Goal: Obtain resource: Obtain resource

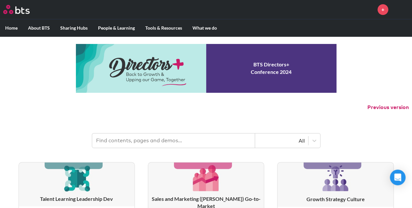
scroll to position [38, 0]
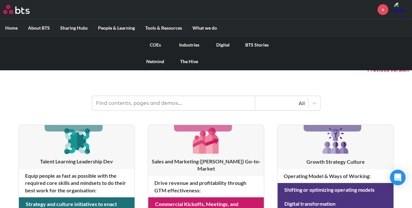
click at [155, 45] on link "COEs" at bounding box center [155, 44] width 34 height 17
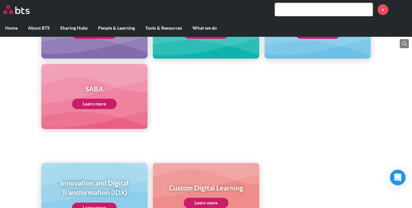
scroll to position [389, 0]
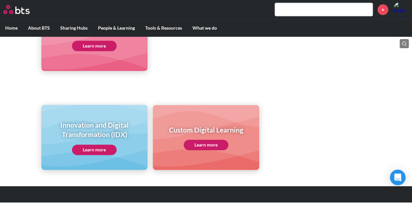
click at [88, 147] on link "Learn more" at bounding box center [94, 149] width 45 height 10
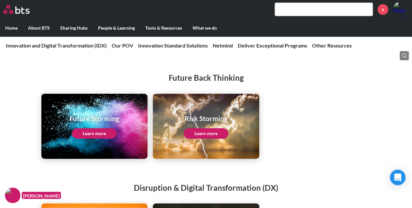
scroll to position [975, 0]
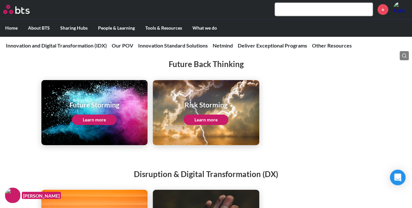
click at [105, 115] on link "Learn more" at bounding box center [94, 120] width 45 height 10
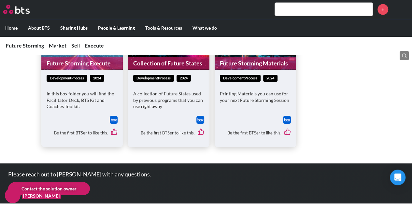
scroll to position [664, 0]
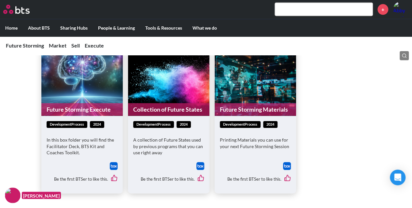
click at [79, 140] on p "In this box folder you will find the Facilitator Deck, BTS Kit and Coaches Tool…" at bounding box center [82, 146] width 71 height 19
click at [88, 106] on link "Future Storming Execute" at bounding box center [81, 109] width 81 height 13
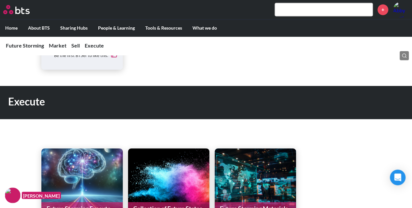
scroll to position [617, 0]
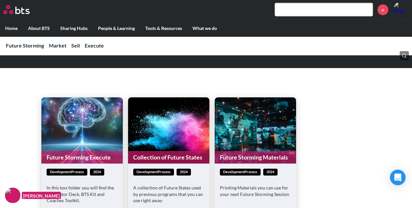
click at [243, 134] on figure "Future Storming Materials" at bounding box center [254, 130] width 81 height 66
click at [232, 155] on link "Future Storming Materials" at bounding box center [254, 157] width 81 height 13
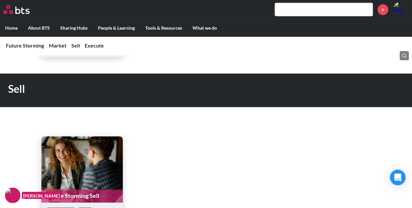
scroll to position [251, 0]
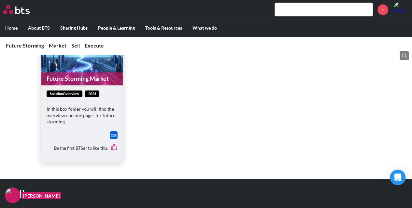
click at [83, 79] on link "Future Storming Market" at bounding box center [81, 78] width 81 height 13
